Goal: Obtain resource: Obtain resource

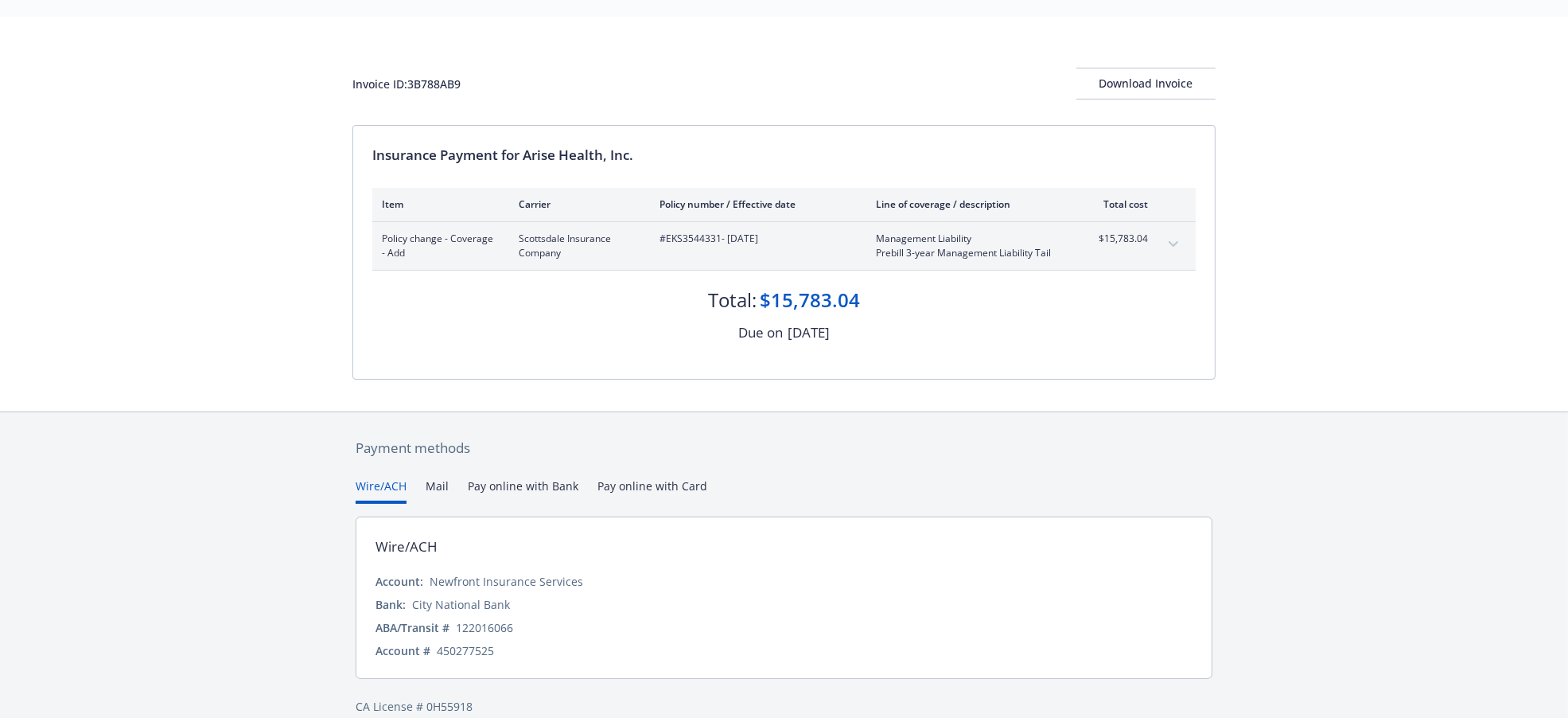
scroll to position [62, 0]
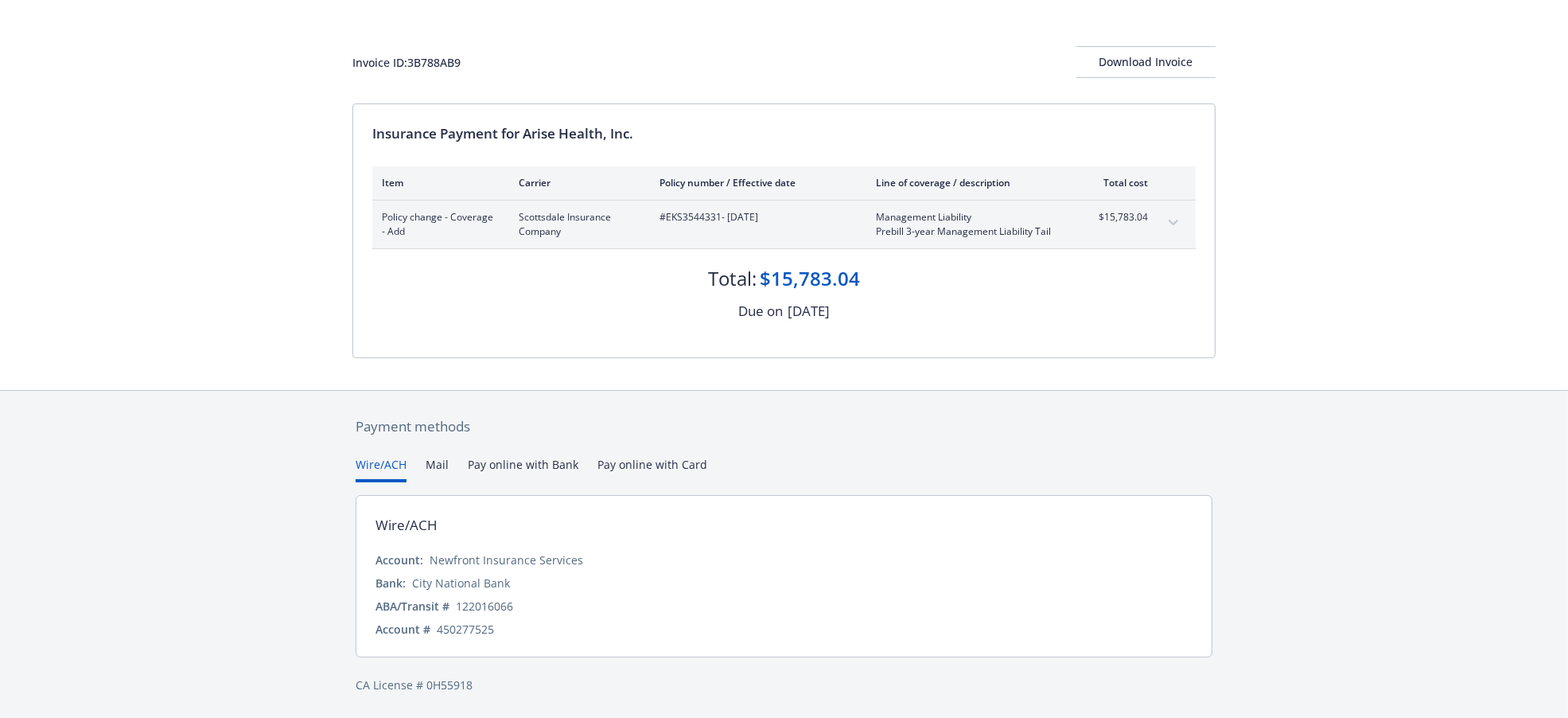
click at [1405, 200] on div "Invoice ID: 3B788AB9 Download Invoice Insurance Payment for Arise Health, Inc. …" at bounding box center [784, 192] width 1568 height 395
click at [534, 460] on button "Pay online with Bank" at bounding box center [523, 469] width 110 height 27
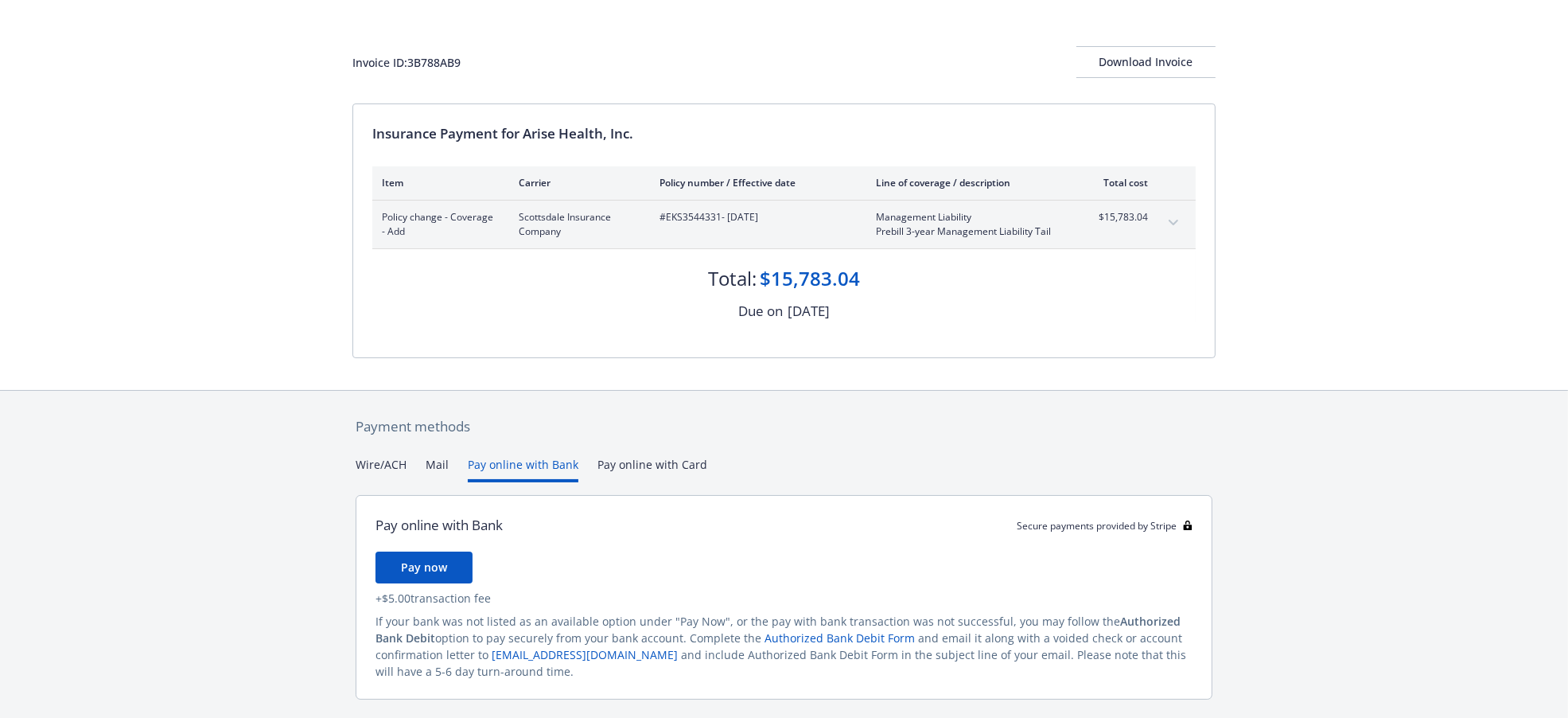
scroll to position [31, 0]
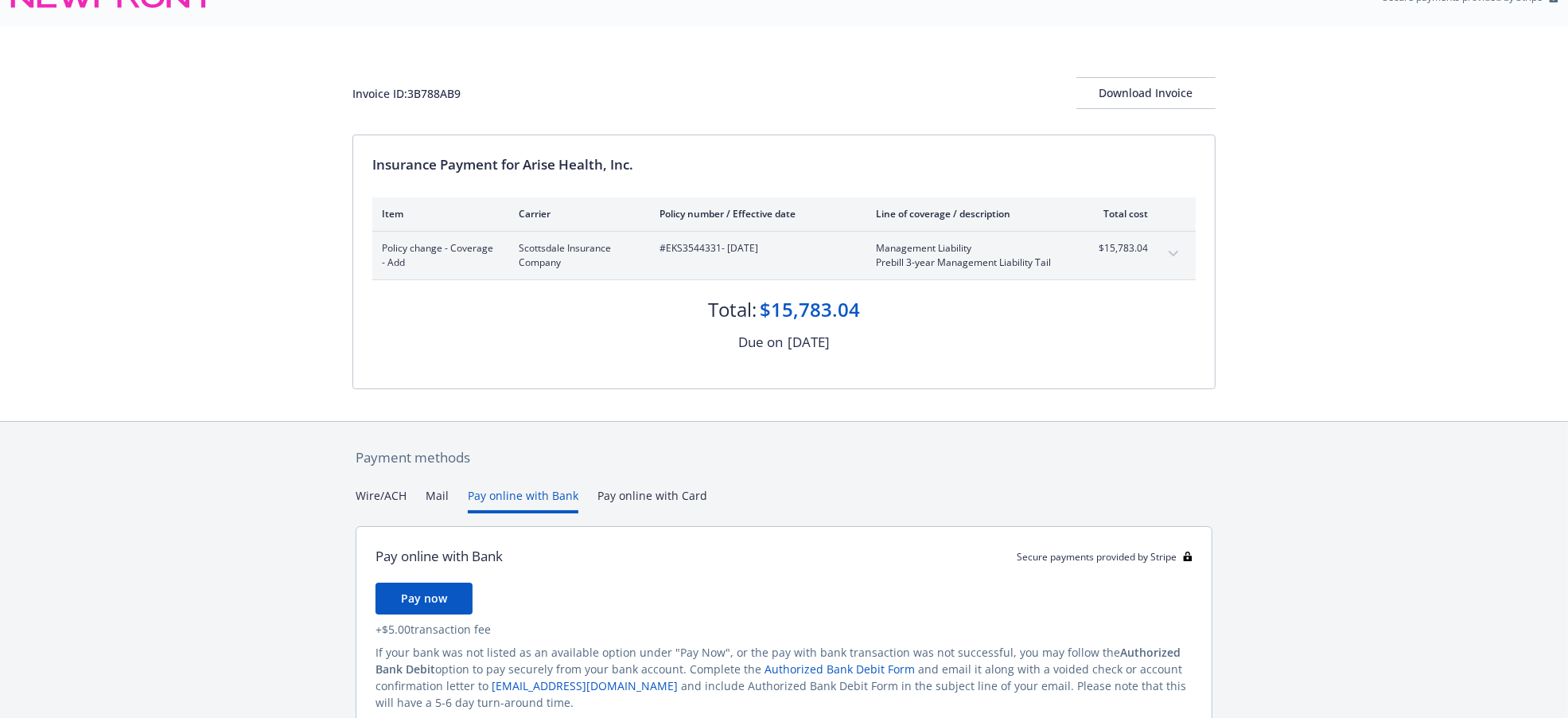
click at [610, 473] on div "Payment methods Wire/ACH Mail Pay online with Bank Pay online with Card Pay onl…" at bounding box center [784, 607] width 864 height 371
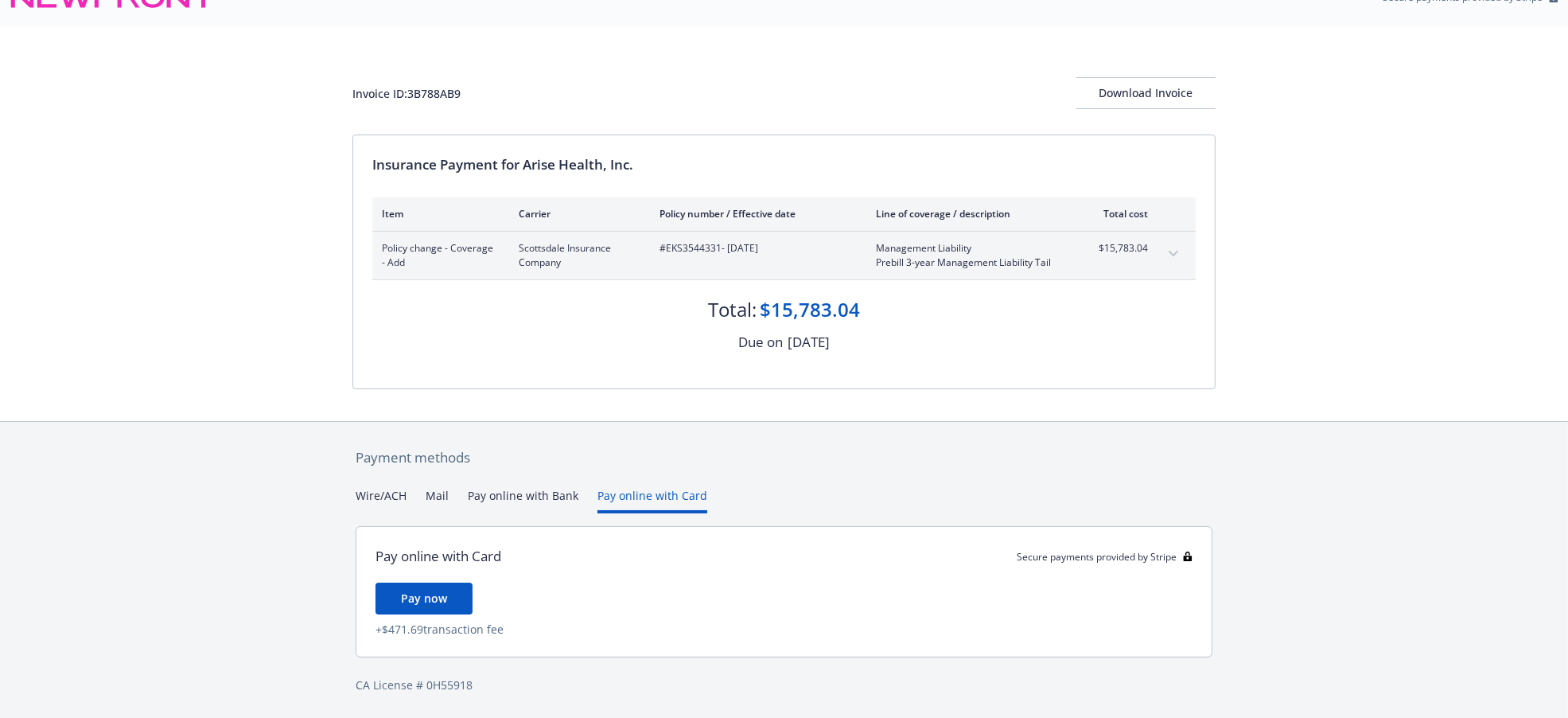
click at [384, 494] on button "Wire/ACH" at bounding box center [380, 500] width 51 height 27
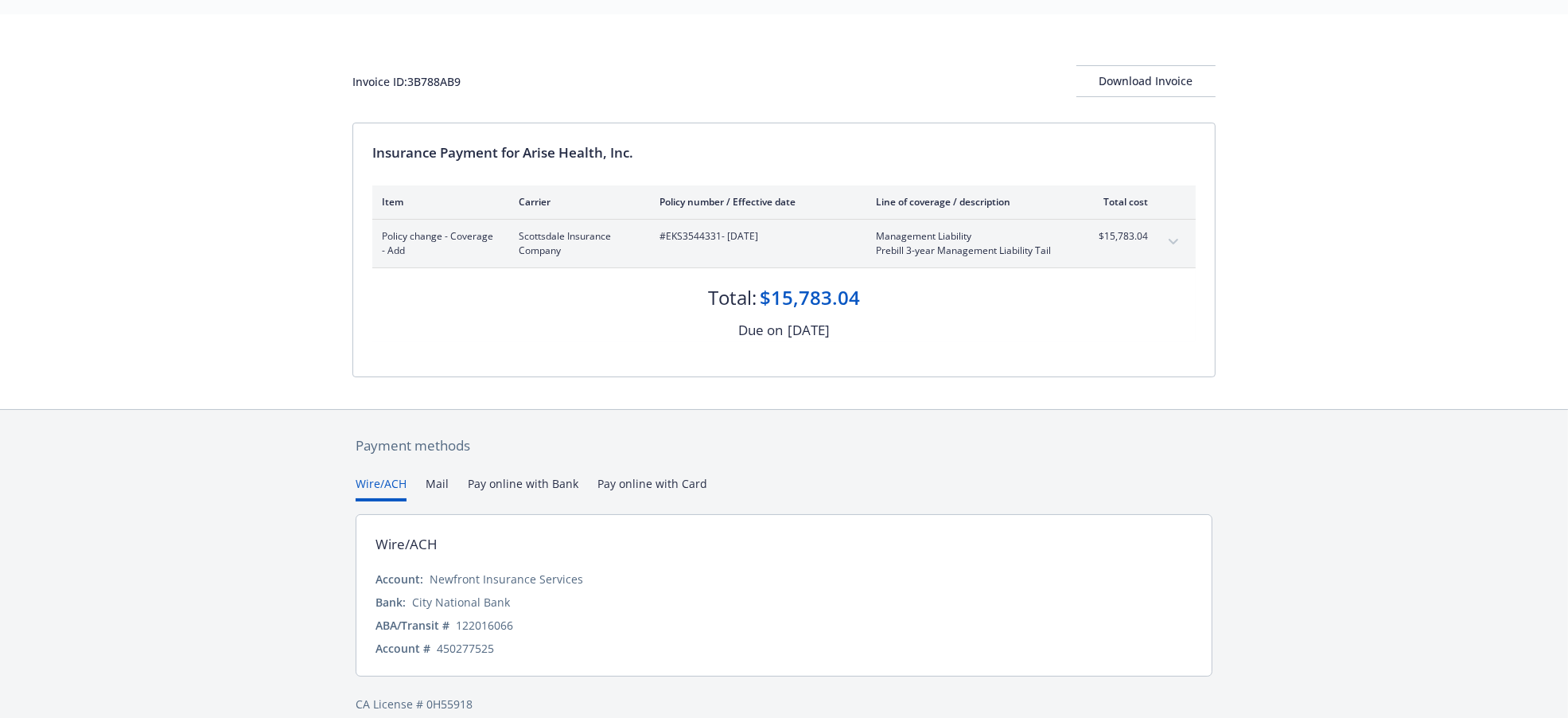
scroll to position [62, 0]
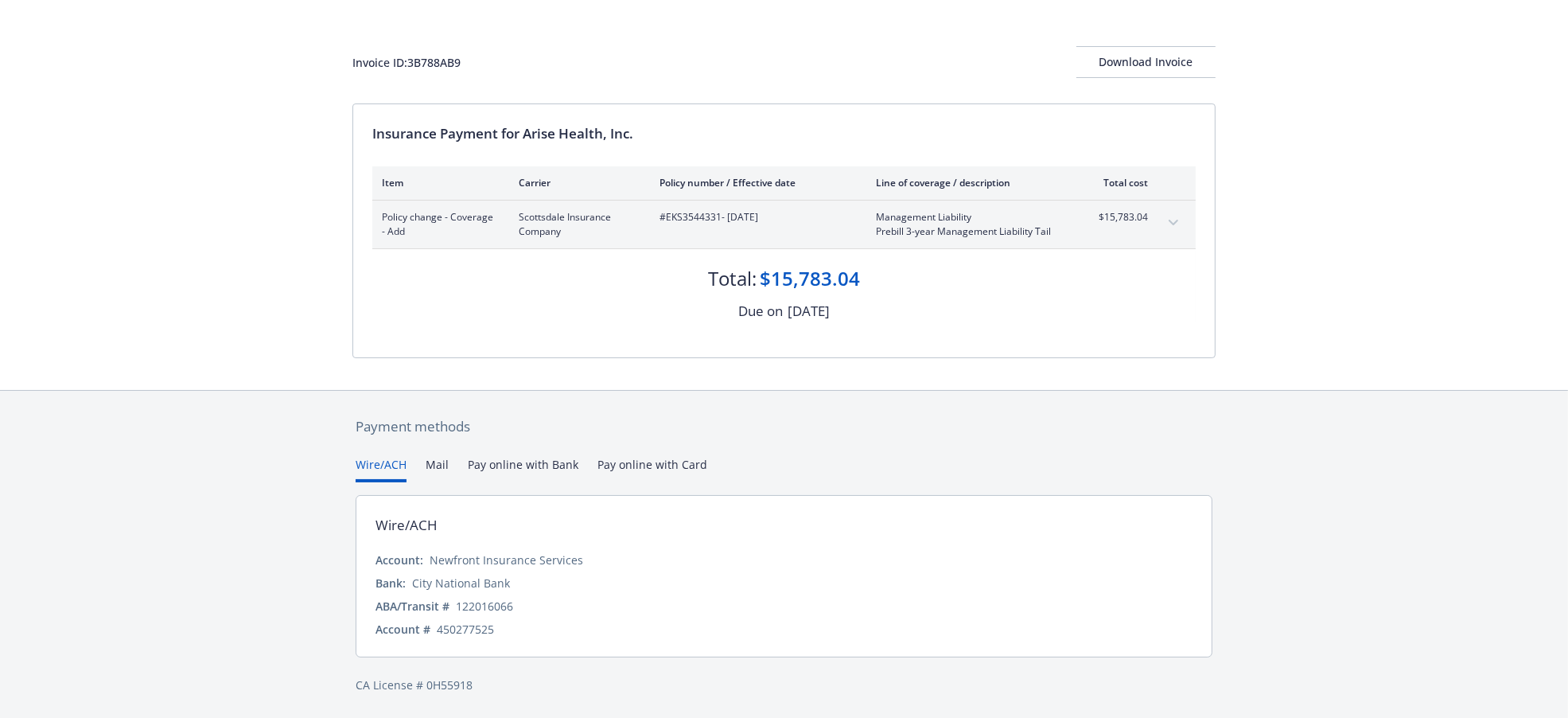
click at [1163, 220] on button "expand content" at bounding box center [1174, 223] width 26 height 26
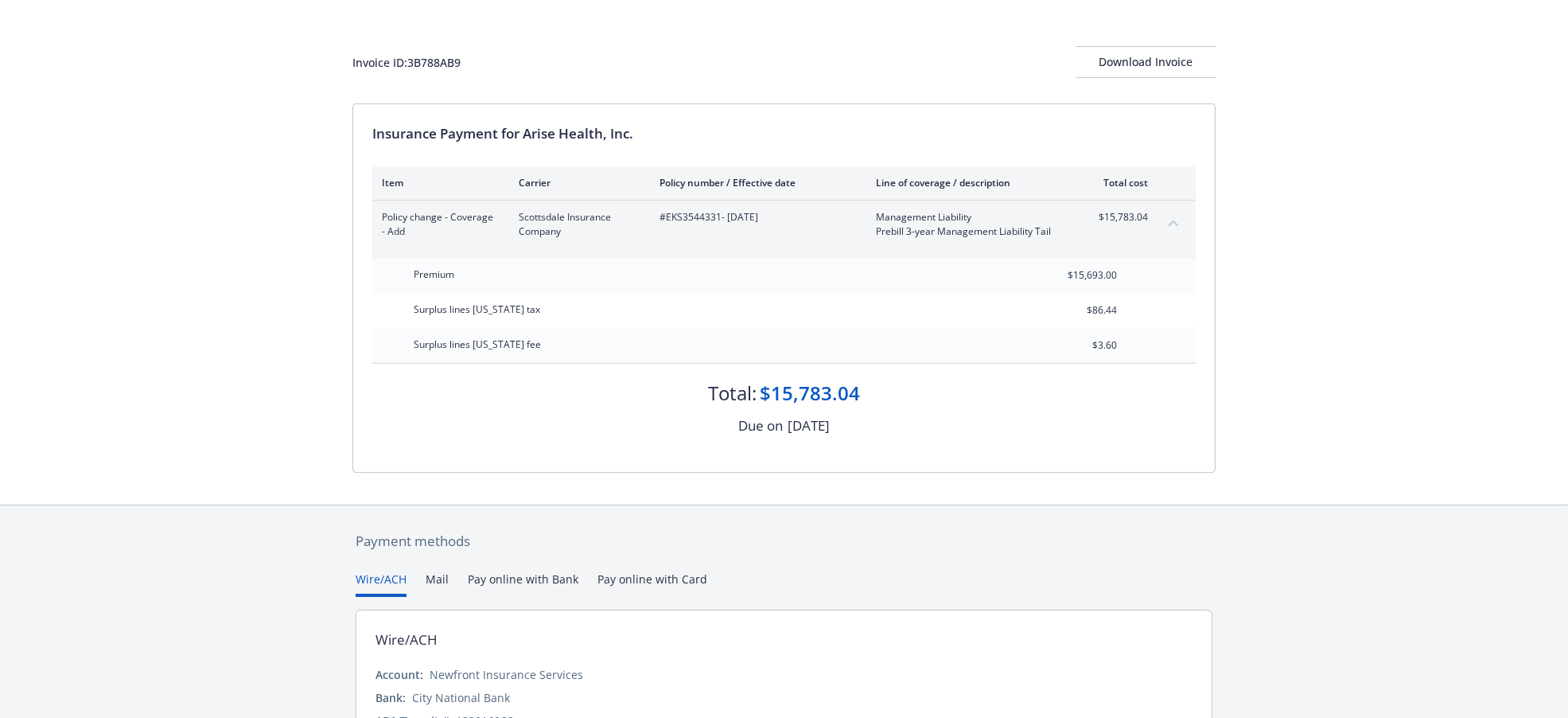
click at [1163, 220] on button "collapse content" at bounding box center [1174, 223] width 26 height 26
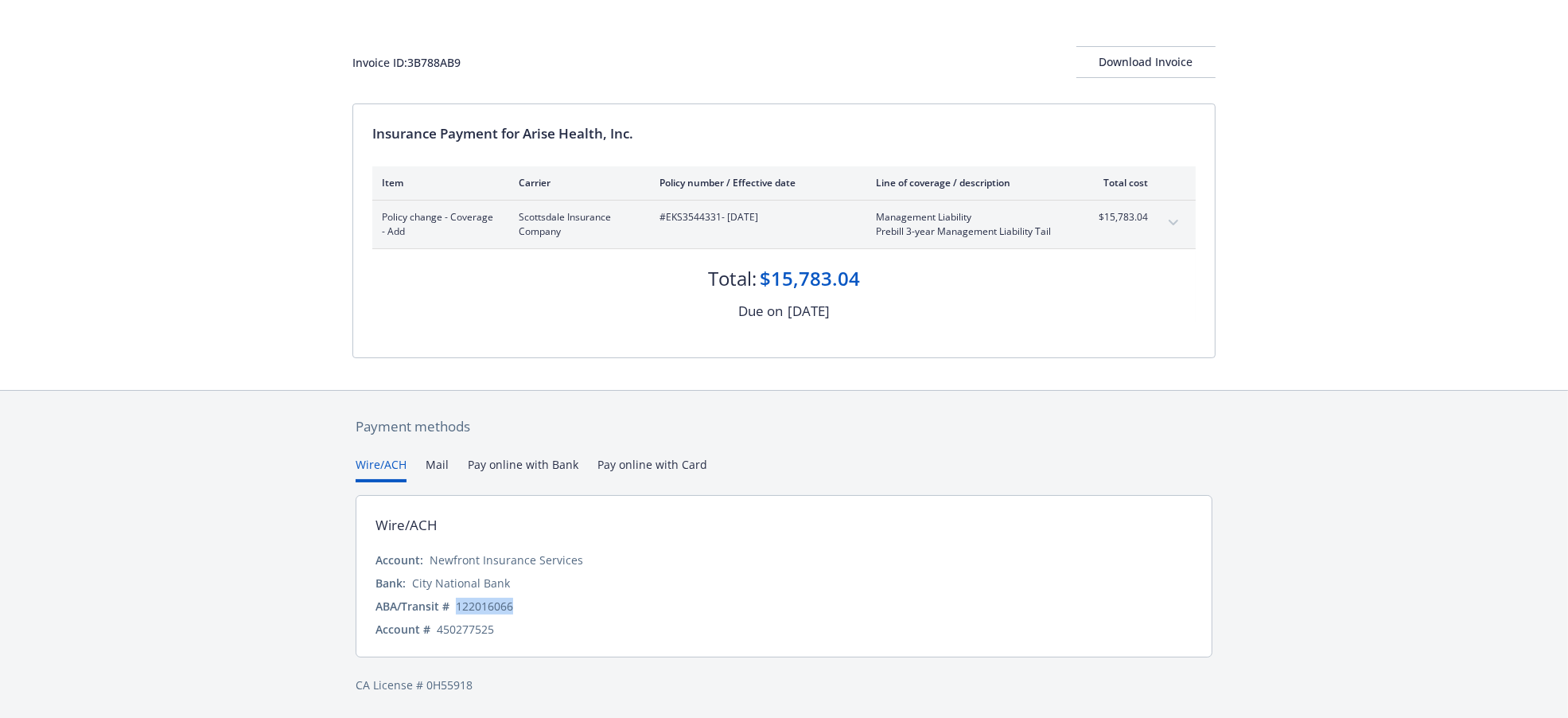
drag, startPoint x: 525, startPoint y: 606, endPoint x: 455, endPoint y: 605, distance: 70.0
click at [455, 605] on div "ABA/Transit # [US_BANK_ROUTING_MICR]" at bounding box center [784, 606] width 818 height 17
copy div "122016066"
drag, startPoint x: 507, startPoint y: 630, endPoint x: 436, endPoint y: 632, distance: 71.0
click at [436, 632] on div "Account # 450277525" at bounding box center [784, 629] width 818 height 17
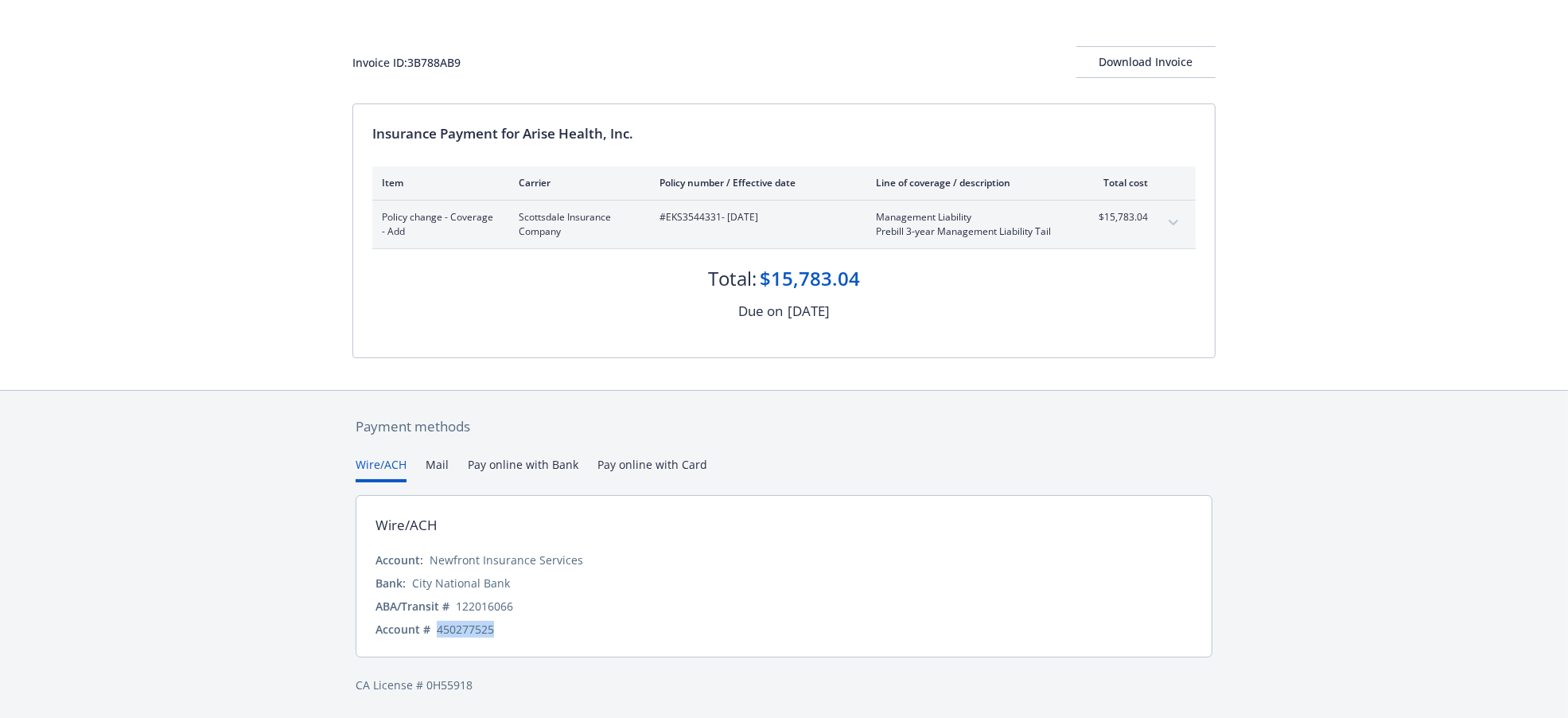
copy div "450277525"
drag, startPoint x: 579, startPoint y: 228, endPoint x: 530, endPoint y: 221, distance: 49.5
click at [530, 221] on span "Scottsdale Insurance Company" at bounding box center [575, 224] width 115 height 29
drag, startPoint x: 592, startPoint y: 555, endPoint x: 424, endPoint y: 565, distance: 168.3
click at [424, 565] on div "Account: Newfront Insurance Services" at bounding box center [784, 560] width 818 height 17
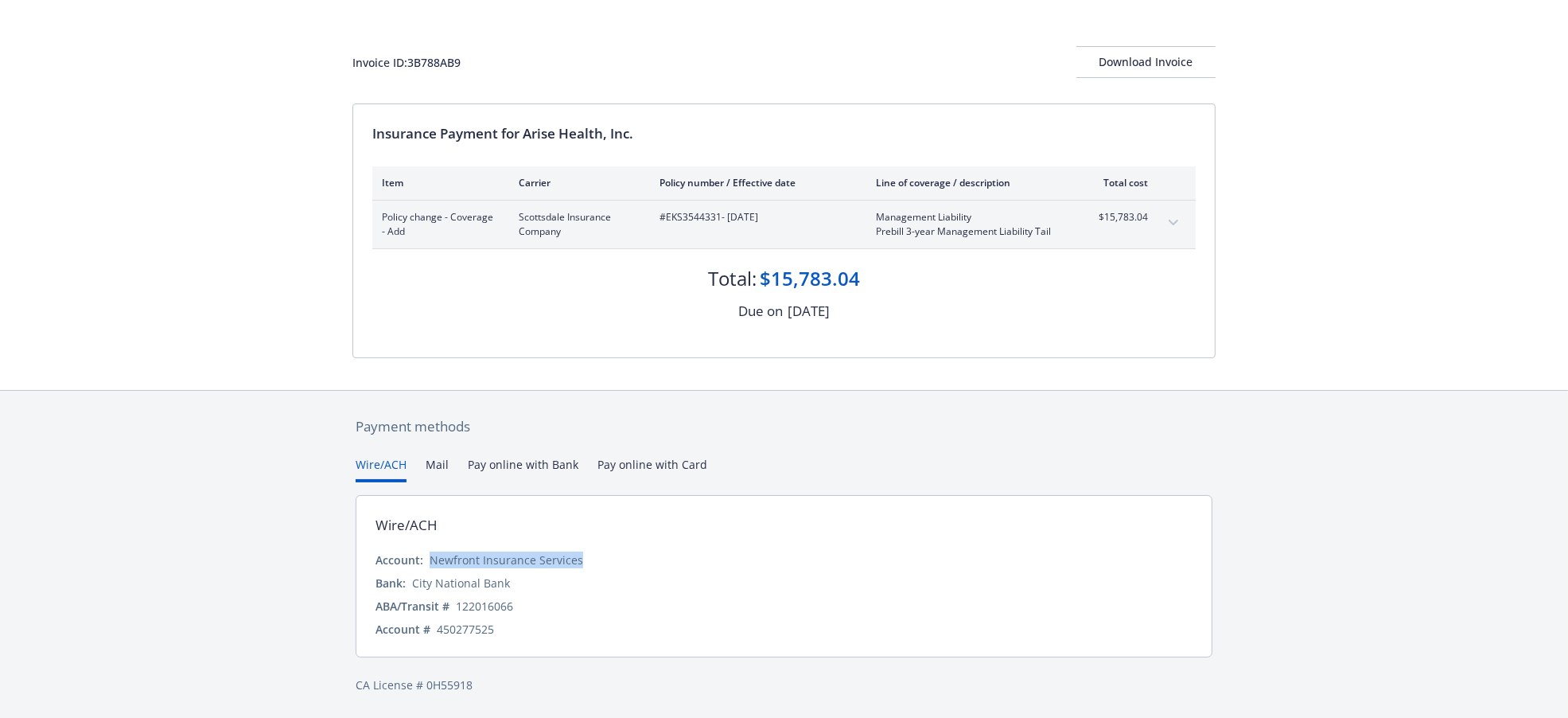
copy div "Newfront Insurance Services"
click at [440, 473] on button "Mail" at bounding box center [436, 469] width 23 height 27
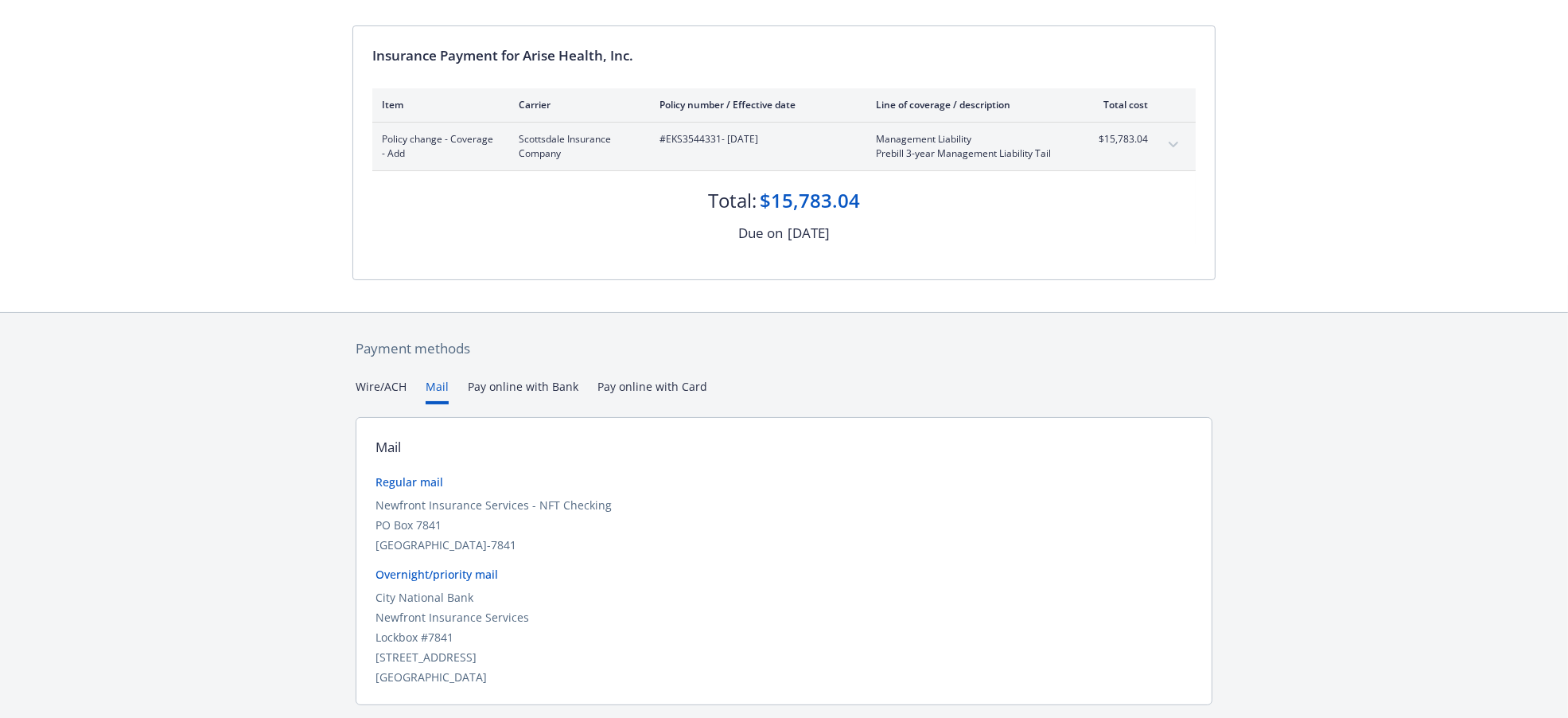
scroll to position [188, 0]
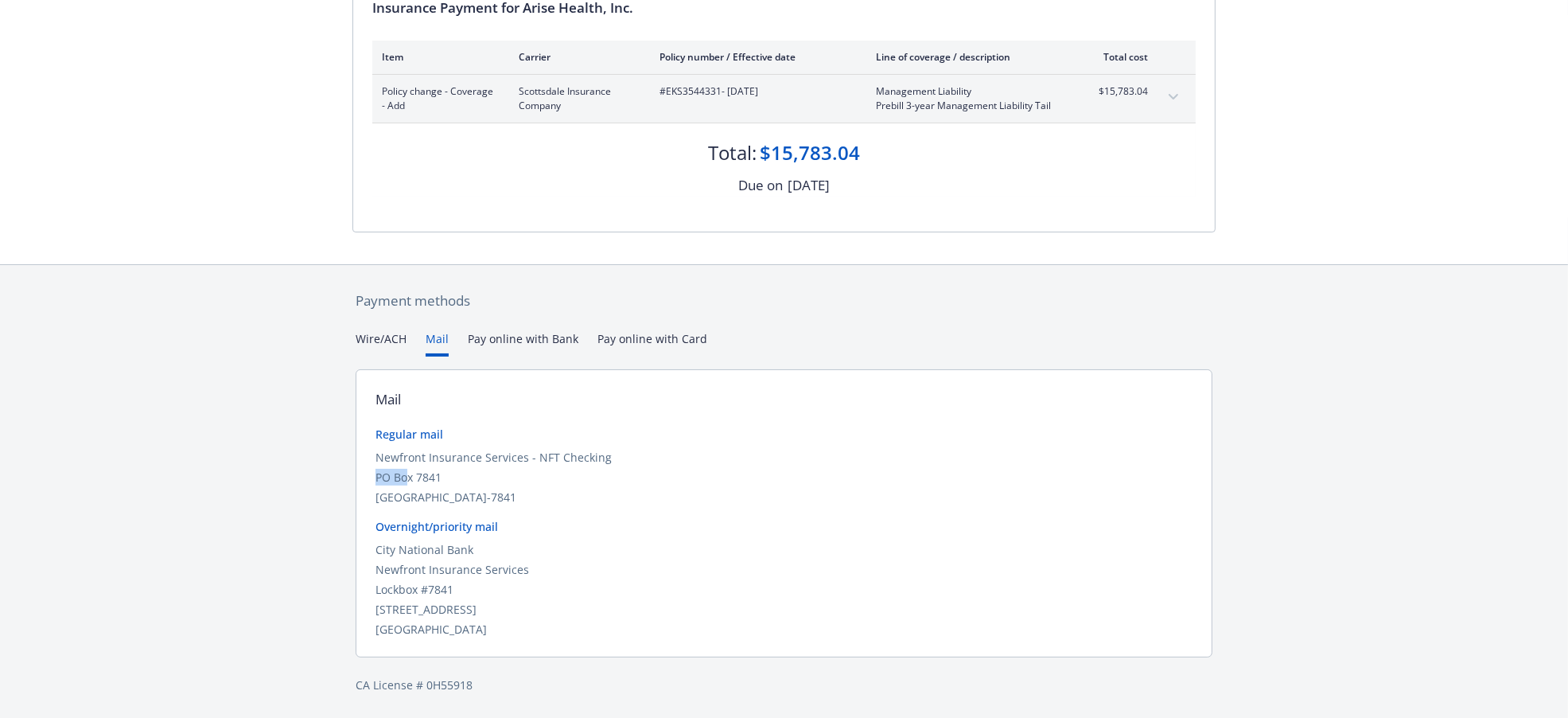
drag, startPoint x: 624, startPoint y: 455, endPoint x: 407, endPoint y: 472, distance: 217.7
click at [407, 472] on div "Newfront Insurance Services - NFT Checking [STREET_ADDRESS]" at bounding box center [784, 476] width 818 height 56
click at [436, 457] on div "Newfront Insurance Services - NFT Checking" at bounding box center [784, 457] width 818 height 17
drag, startPoint x: 447, startPoint y: 457, endPoint x: 375, endPoint y: 457, distance: 72.0
click at [376, 457] on div "Newfront Insurance Services - NFT Checking" at bounding box center [784, 457] width 818 height 17
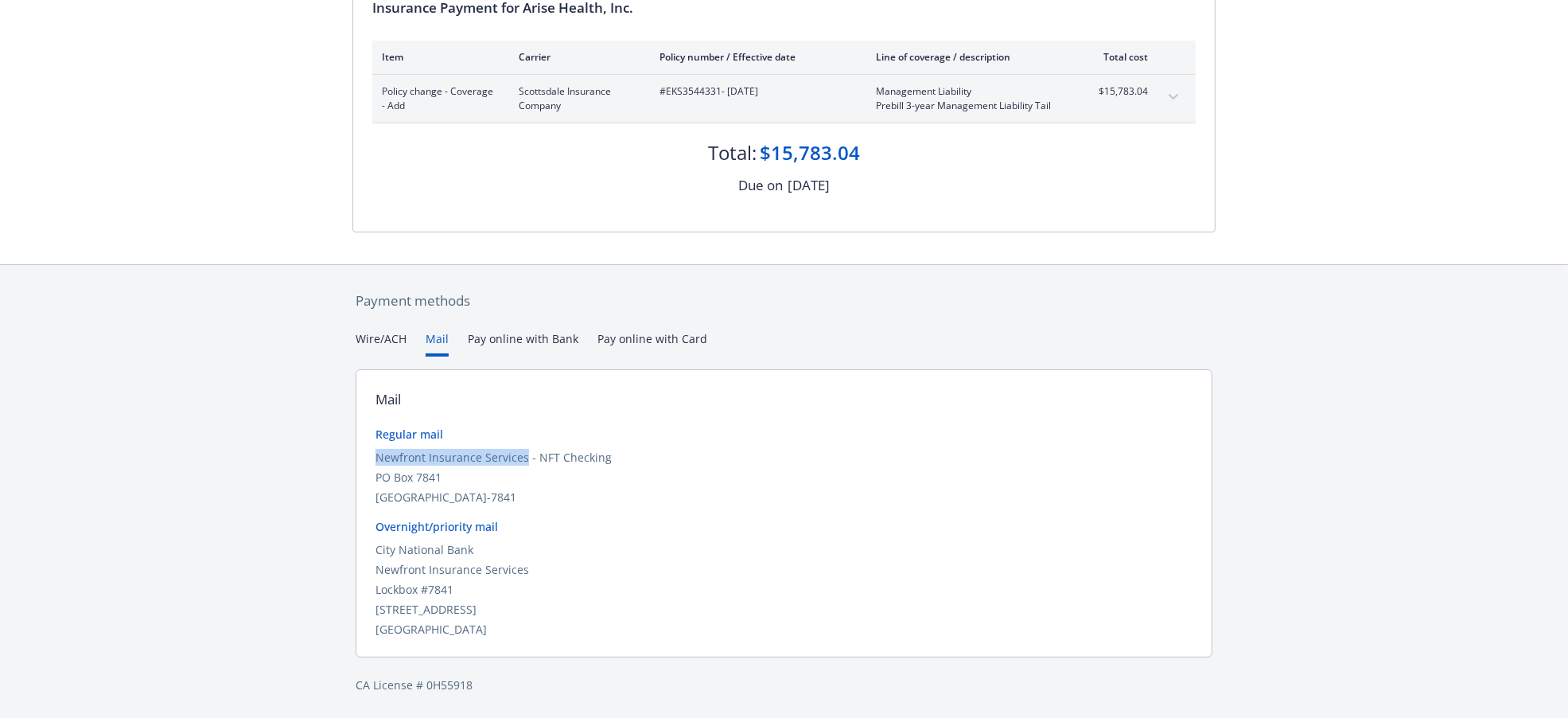
copy div "Newfront Insurance Services"
drag, startPoint x: 496, startPoint y: 483, endPoint x: 355, endPoint y: 484, distance: 141.0
click at [355, 484] on div "Mail Regular mail Newfront Insurance Services - NFT Checking [STREET_ADDRESS] O…" at bounding box center [784, 513] width 857 height 288
copy div "PO Box 7841"
drag, startPoint x: 534, startPoint y: 494, endPoint x: 470, endPoint y: 495, distance: 64.0
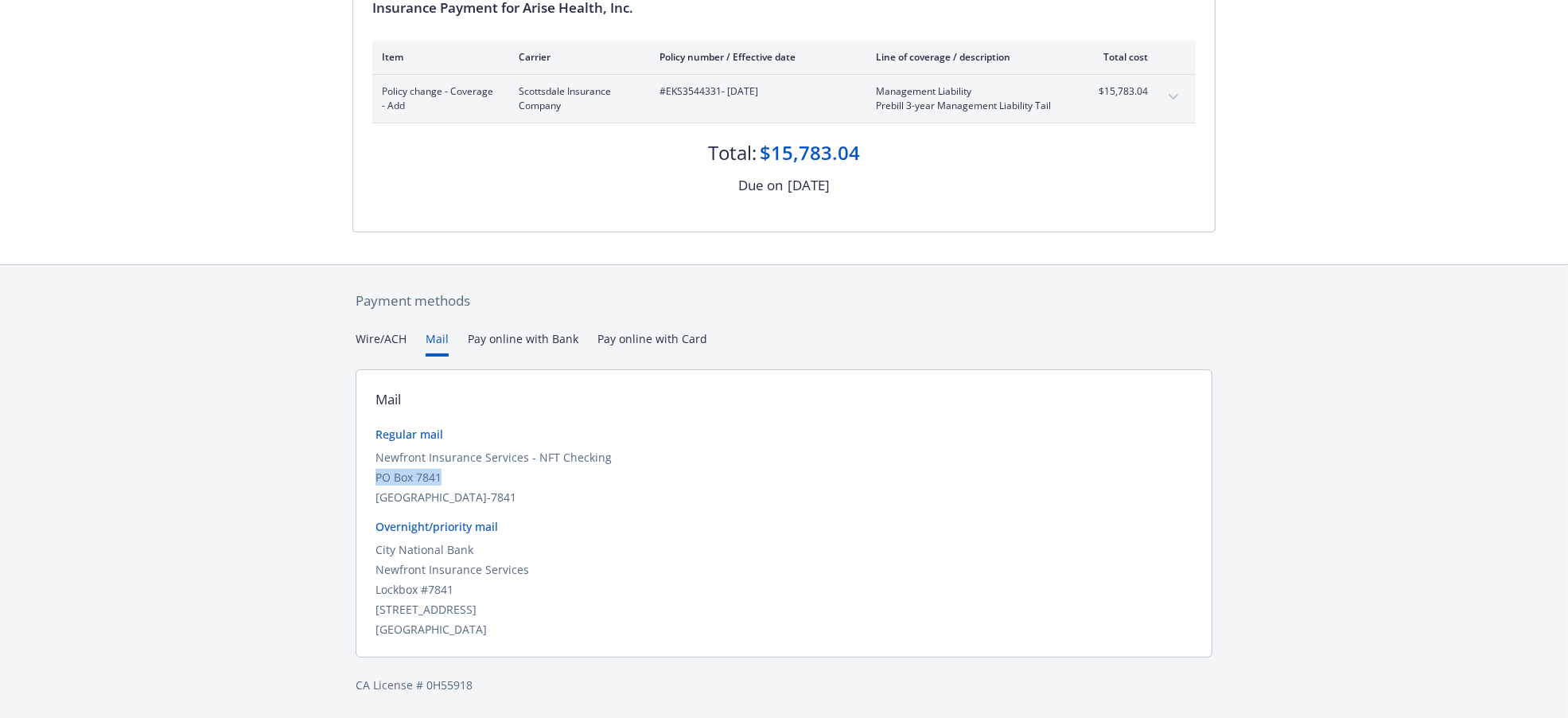
click at [470, 495] on div "[GEOGRAPHIC_DATA]-7841" at bounding box center [784, 497] width 818 height 17
copy div "94120-7841"
drag, startPoint x: 865, startPoint y: 158, endPoint x: 771, endPoint y: 147, distance: 94.6
click at [771, 147] on div "Total: $15,783.04" at bounding box center [784, 145] width 823 height 43
copy div "15,783.04"
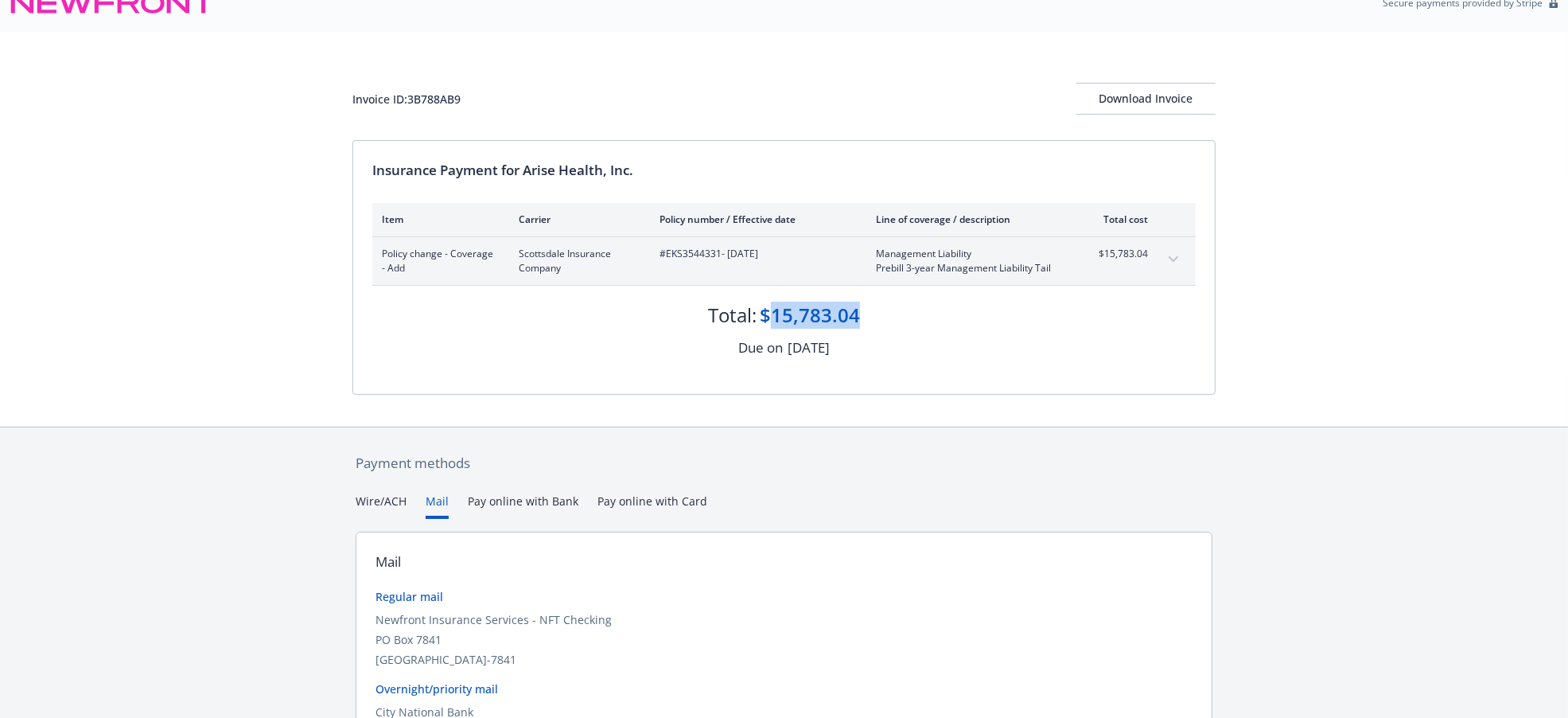
scroll to position [0, 0]
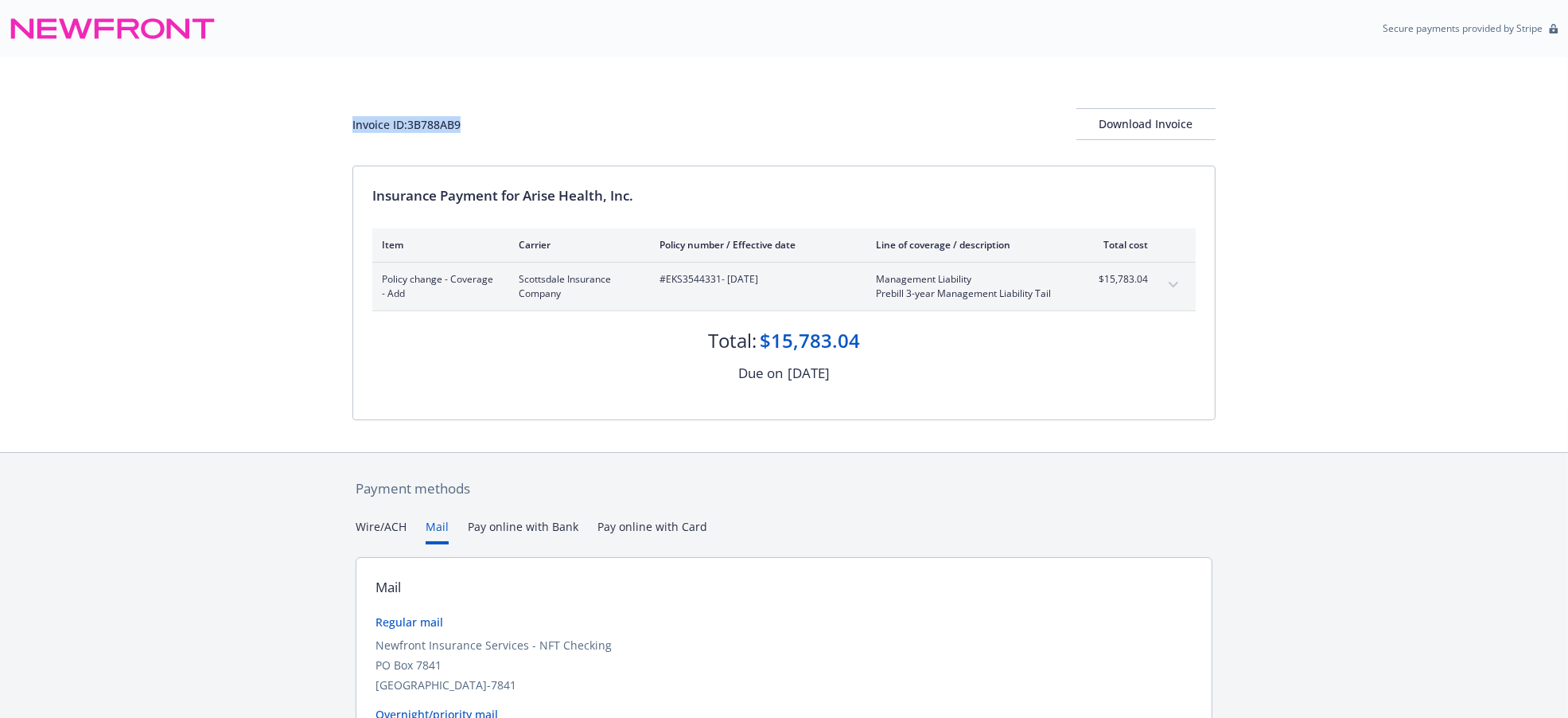
drag, startPoint x: 427, startPoint y: 133, endPoint x: 285, endPoint y: 132, distance: 142.0
click at [285, 132] on div "Invoice ID: 3B788AB9 Download Invoice Insurance Payment for Arise Health, Inc. …" at bounding box center [784, 254] width 1568 height 395
copy div "Invoice ID: 3B788AB9"
